Goal: Task Accomplishment & Management: Use online tool/utility

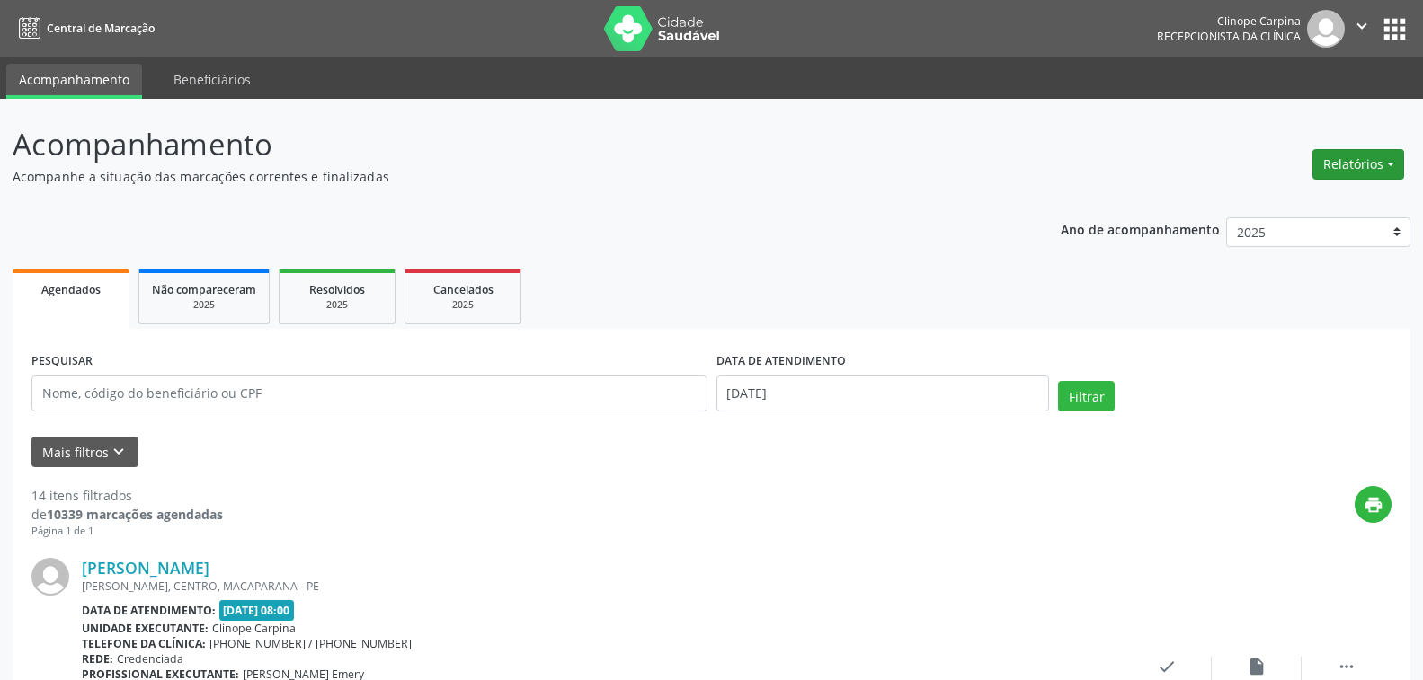
click at [1359, 153] on button "Relatórios" at bounding box center [1358, 164] width 92 height 31
click at [1234, 205] on link "Agendamentos" at bounding box center [1306, 203] width 193 height 25
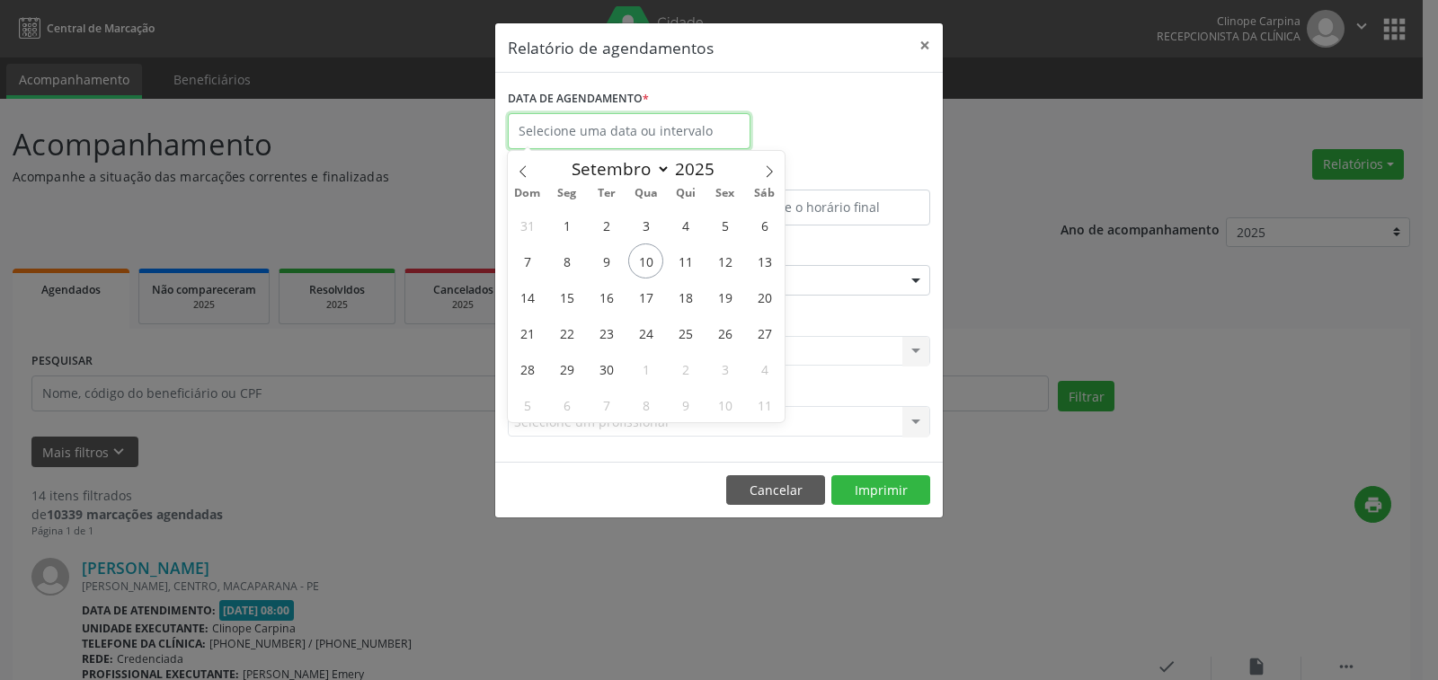
click at [618, 118] on input "text" at bounding box center [629, 131] width 243 height 36
click at [727, 257] on span "12" at bounding box center [724, 261] width 35 height 35
type input "[DATE]"
click at [727, 257] on span "12" at bounding box center [724, 261] width 35 height 35
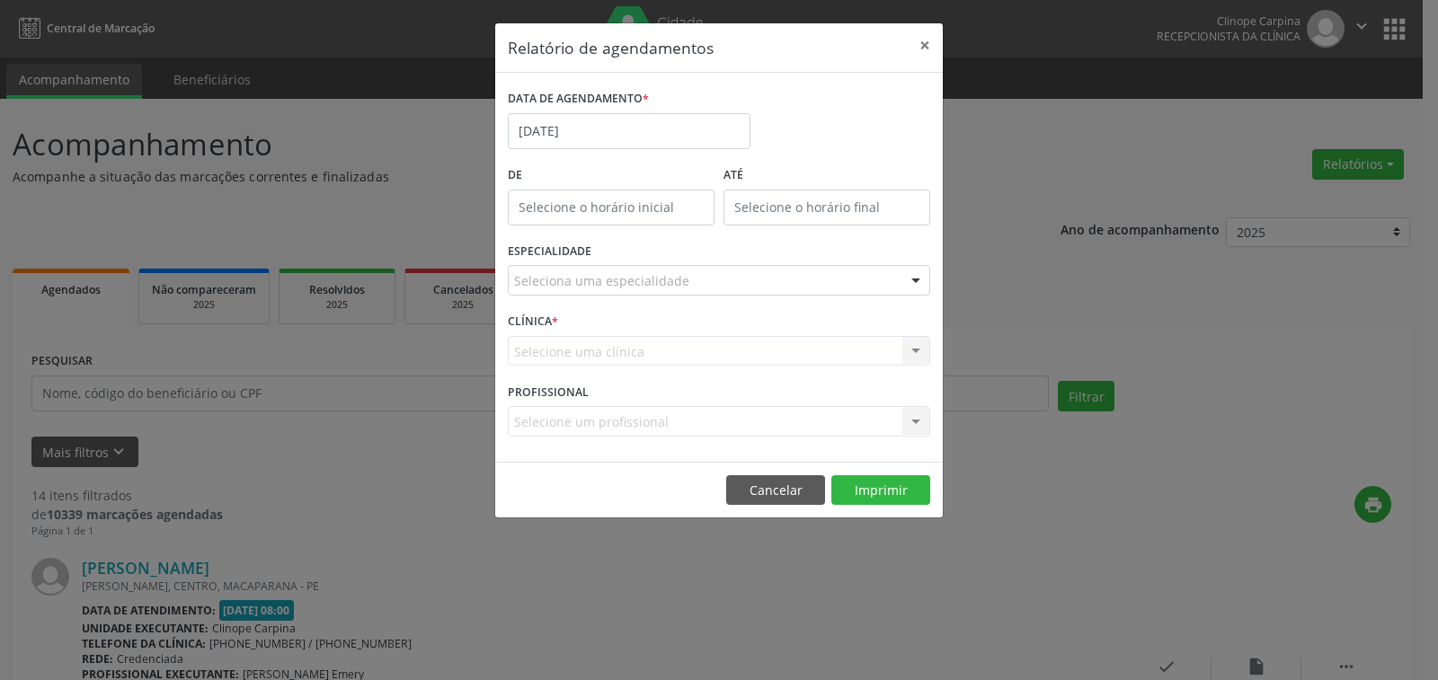
click at [602, 296] on div "ESPECIALIDADE Seleciona uma especialidade Todas as especialidades Alergologia A…" at bounding box center [718, 273] width 431 height 70
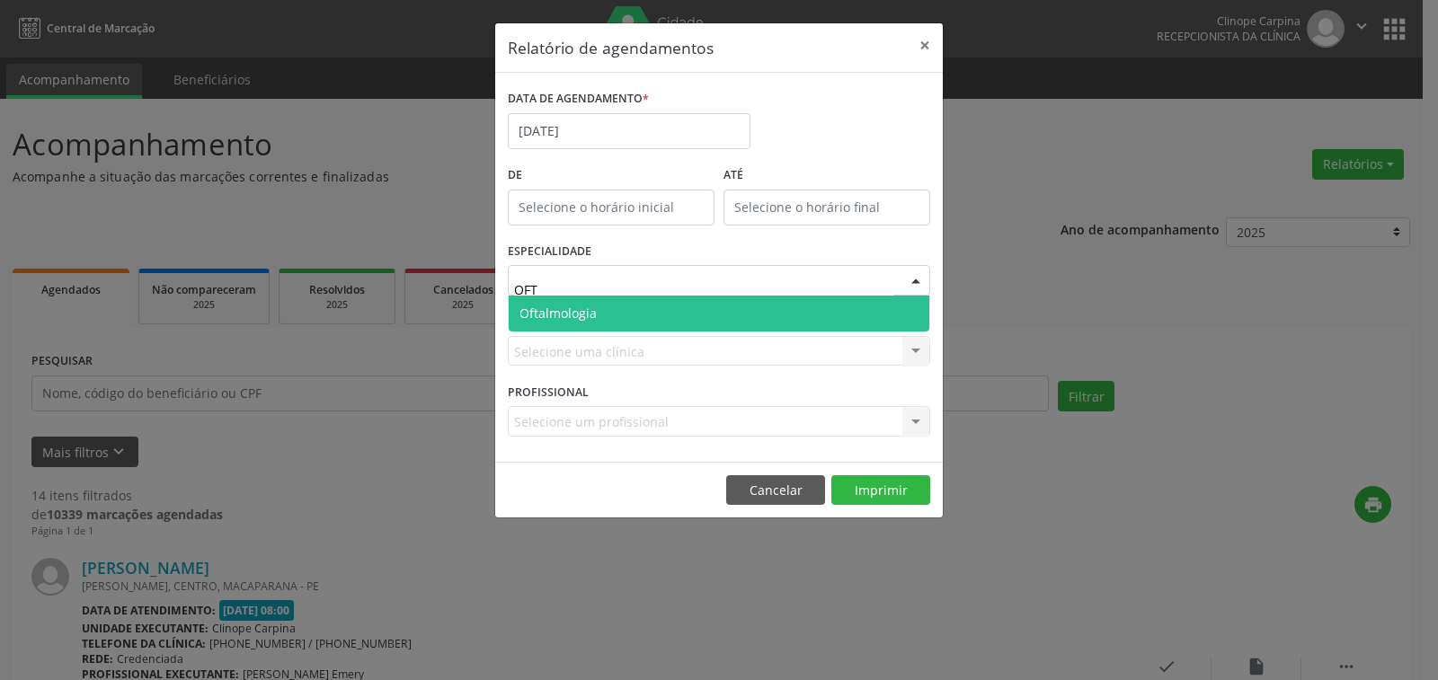
type input "OFTA"
click at [590, 316] on span "Oftalmologia" at bounding box center [557, 313] width 77 height 17
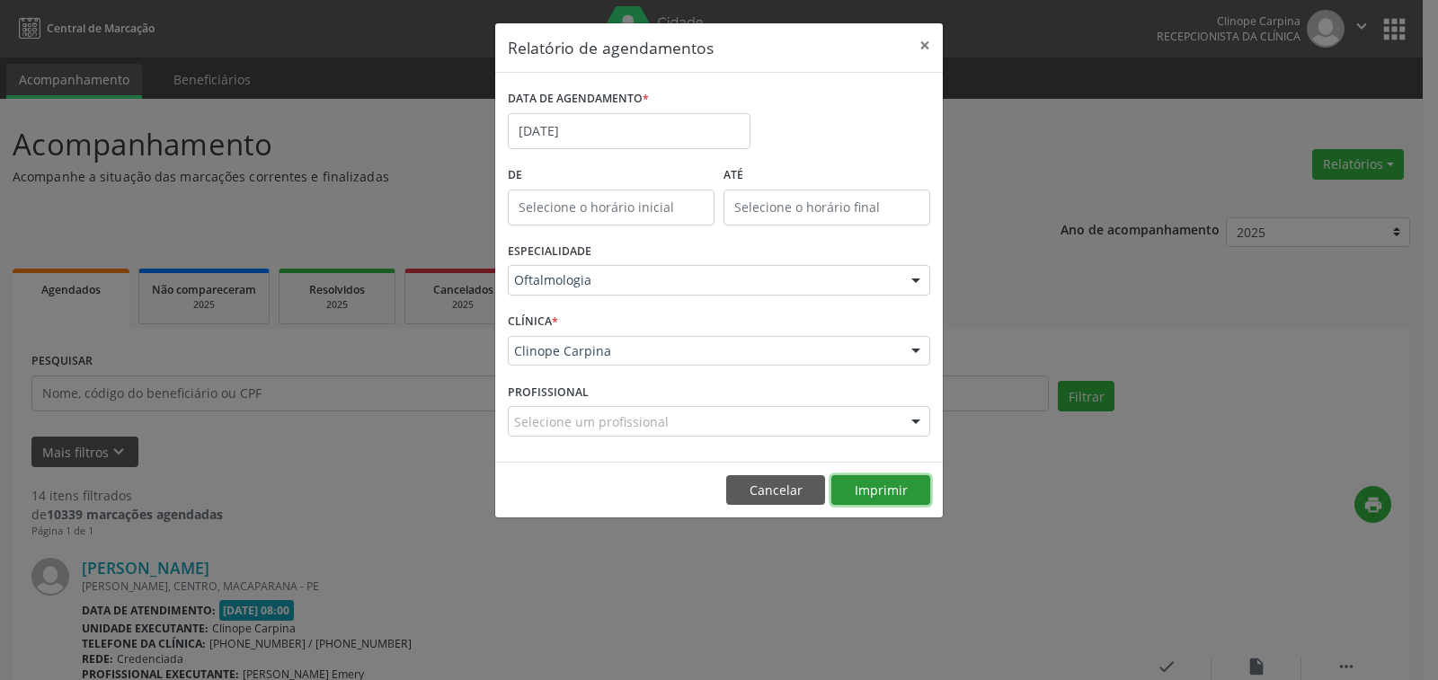
click at [891, 496] on button "Imprimir" at bounding box center [880, 490] width 99 height 31
click at [693, 127] on input "[DATE]" at bounding box center [629, 131] width 243 height 36
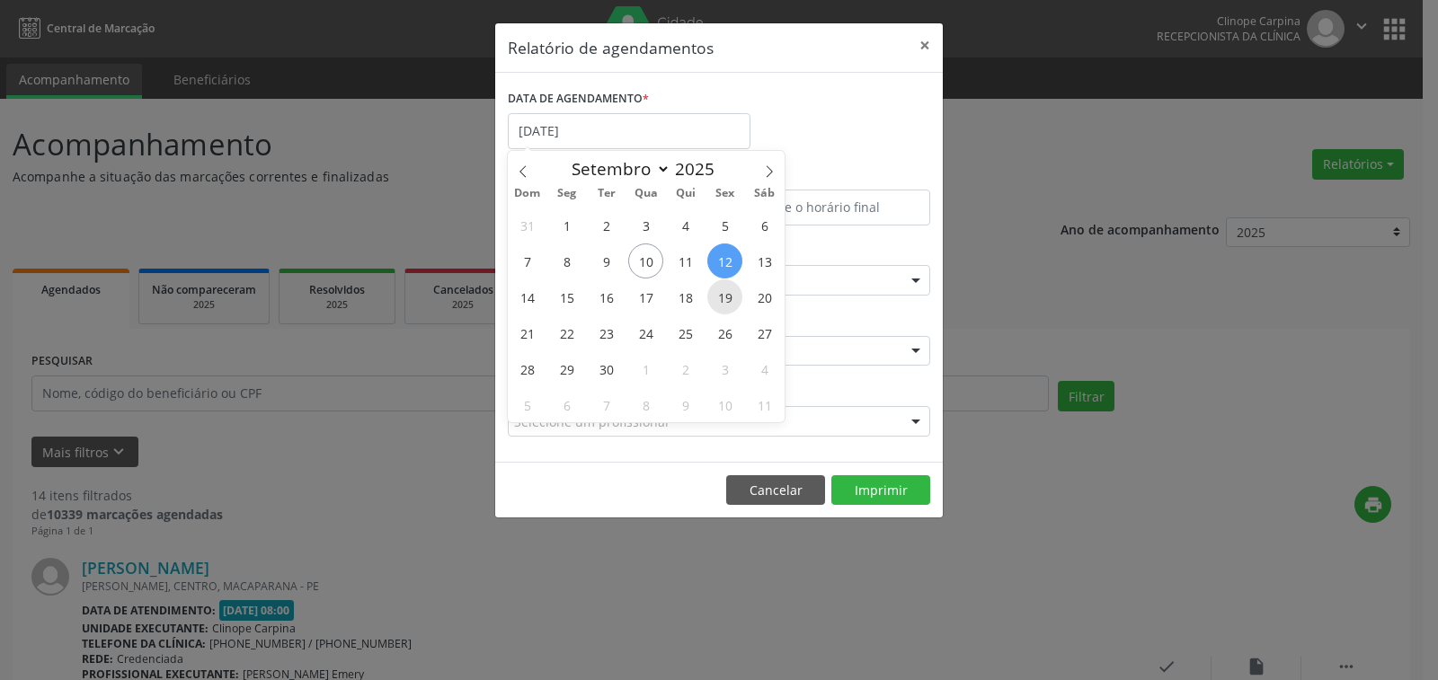
click at [726, 298] on span "19" at bounding box center [724, 297] width 35 height 35
type input "[DATE]"
click at [726, 298] on span "19" at bounding box center [724, 297] width 35 height 35
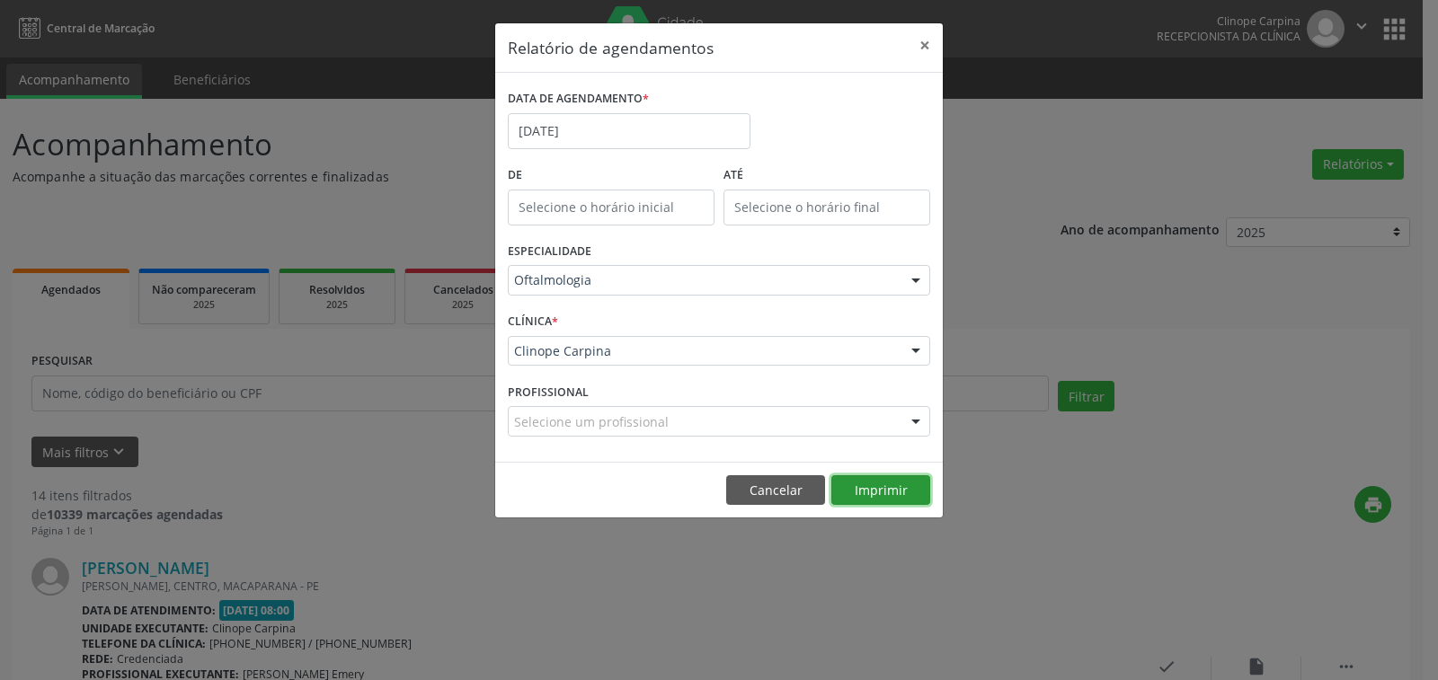
click at [860, 483] on button "Imprimir" at bounding box center [880, 490] width 99 height 31
click at [919, 44] on button "×" at bounding box center [925, 45] width 36 height 44
